Goal: Find specific page/section: Find specific page/section

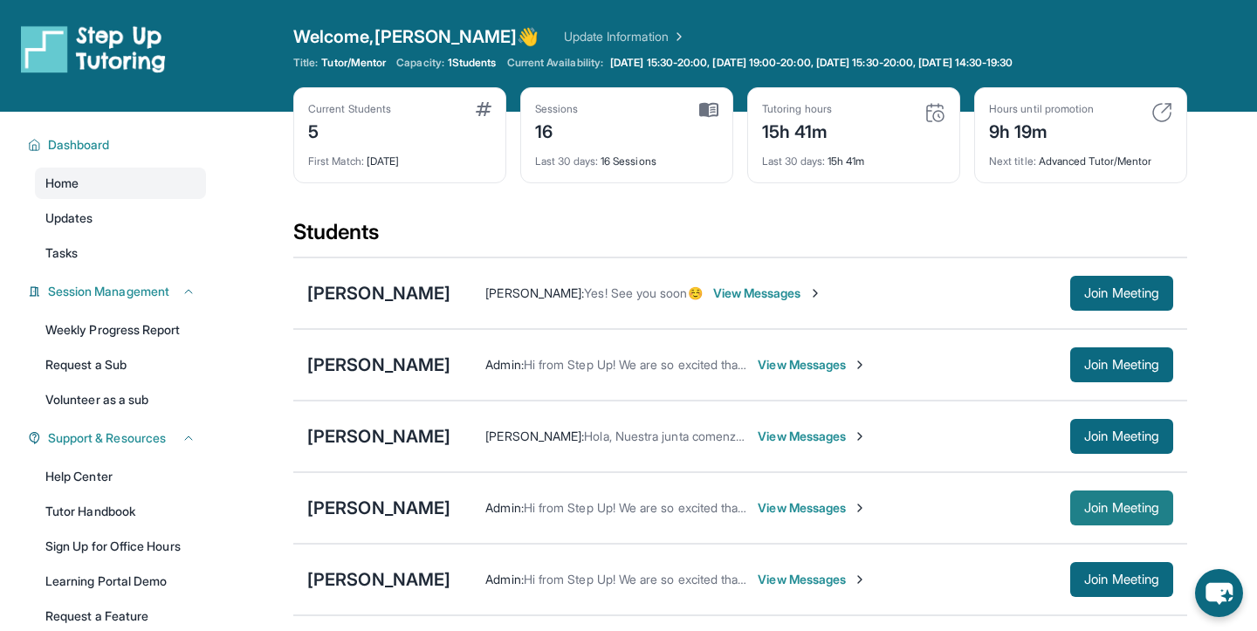
click at [1076, 503] on button "Join Meeting" at bounding box center [1122, 508] width 103 height 35
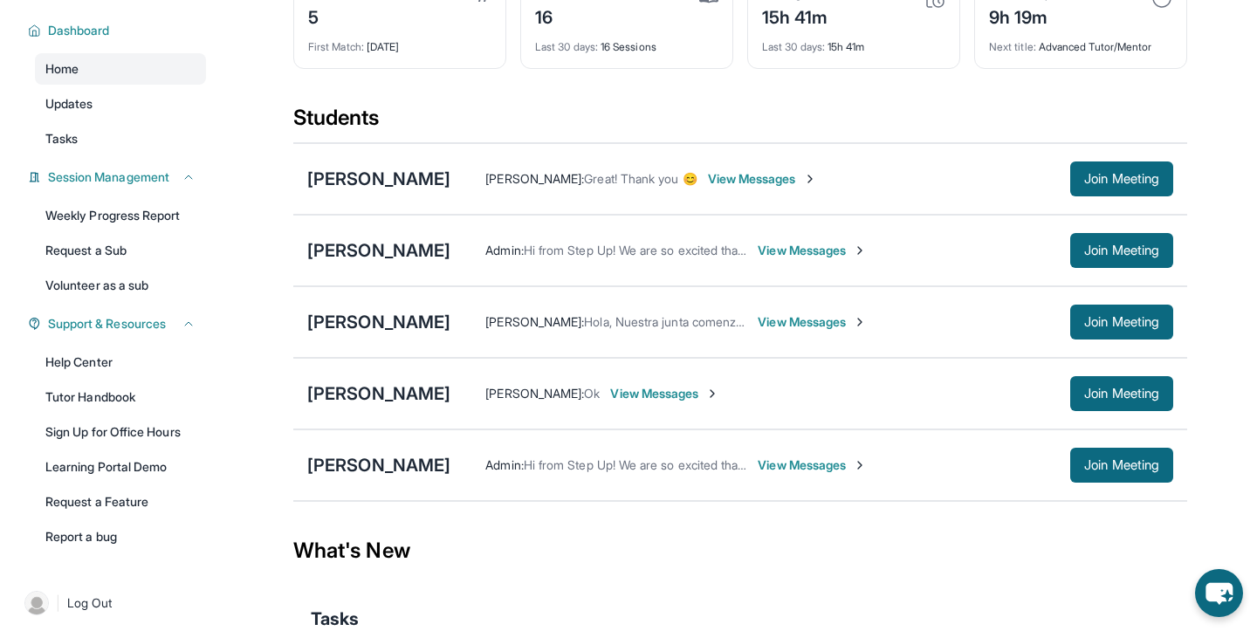
scroll to position [119, 0]
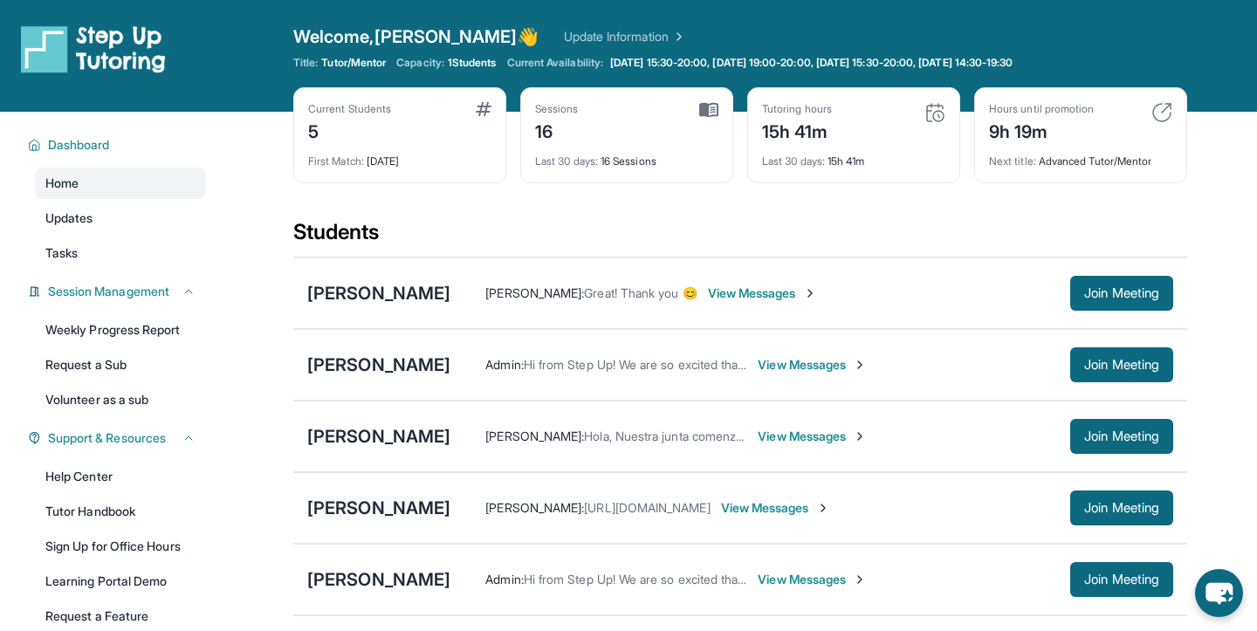
click at [430, 503] on div "[PERSON_NAME]" at bounding box center [378, 508] width 143 height 24
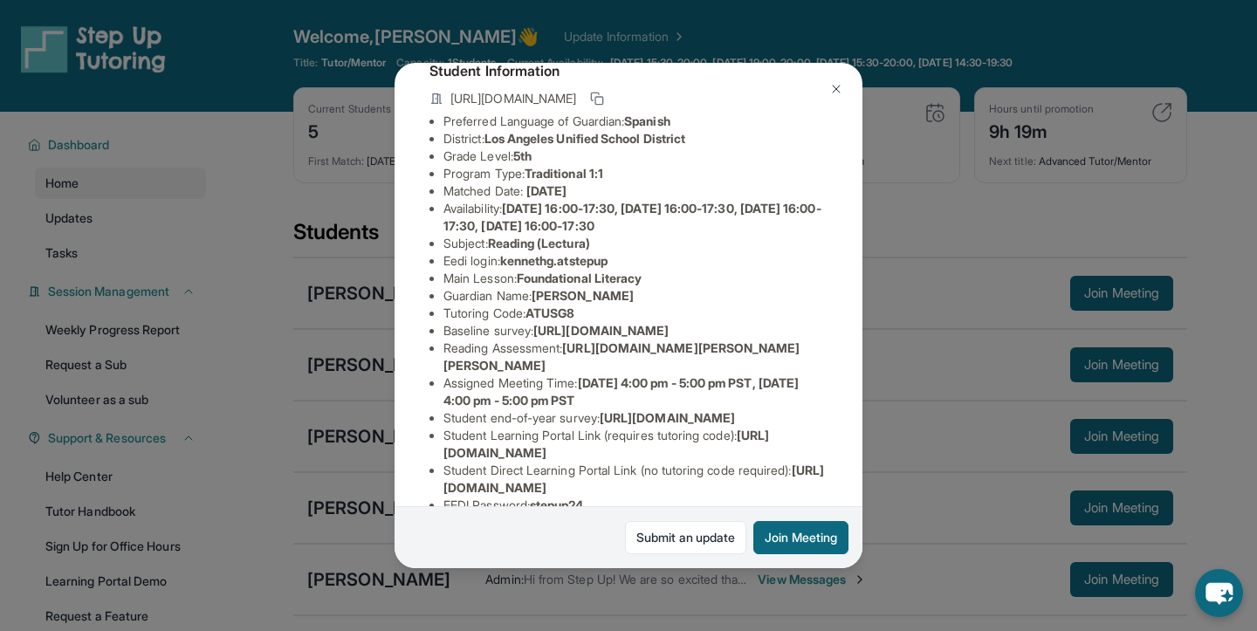
scroll to position [117, 0]
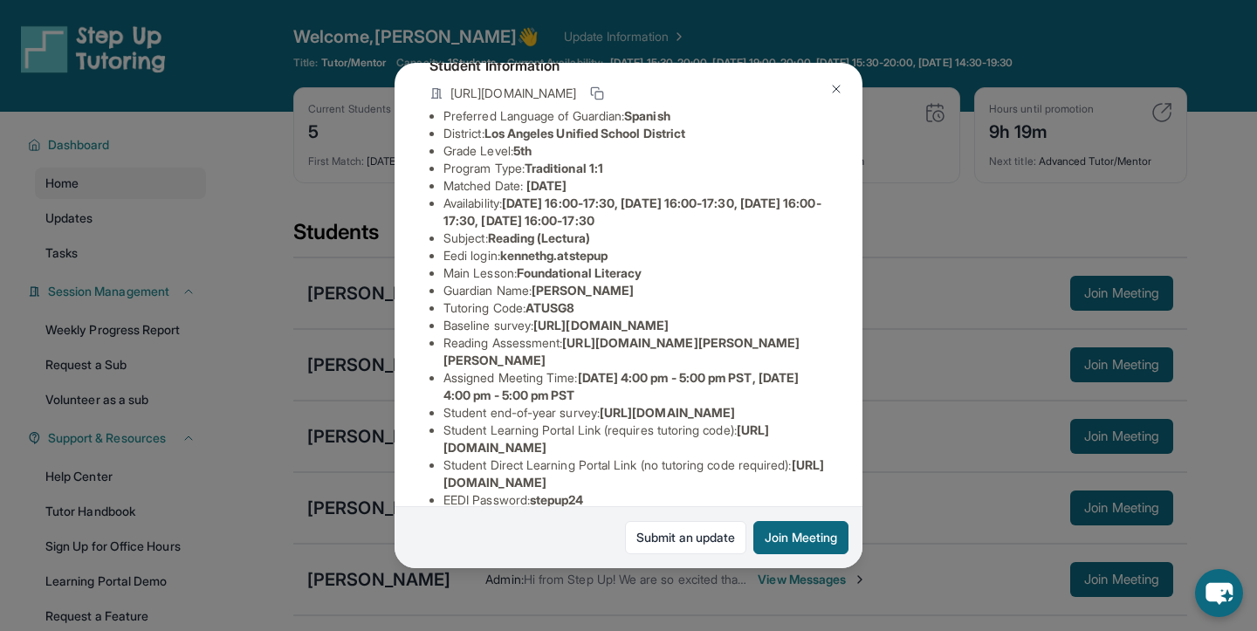
click at [637, 368] on span "[URL][DOMAIN_NAME][PERSON_NAME][PERSON_NAME]" at bounding box center [622, 351] width 357 height 32
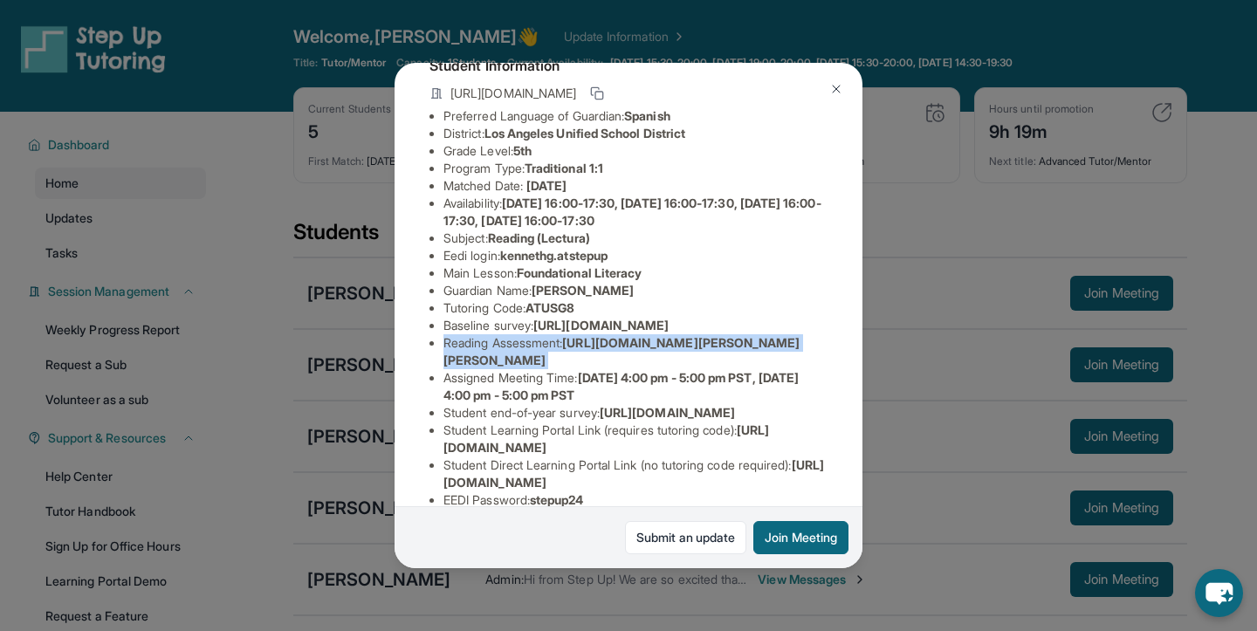
click at [637, 368] on span "[URL][DOMAIN_NAME][PERSON_NAME][PERSON_NAME]" at bounding box center [622, 351] width 357 height 32
